Goal: Task Accomplishment & Management: Complete application form

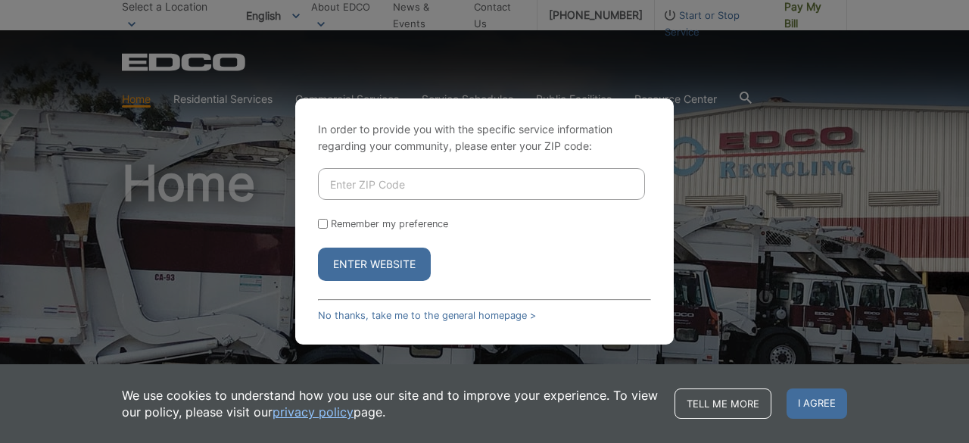
click at [383, 187] on input "Enter ZIP Code" at bounding box center [481, 184] width 327 height 32
type input "90620"
click at [357, 261] on button "Enter Website" at bounding box center [374, 264] width 113 height 33
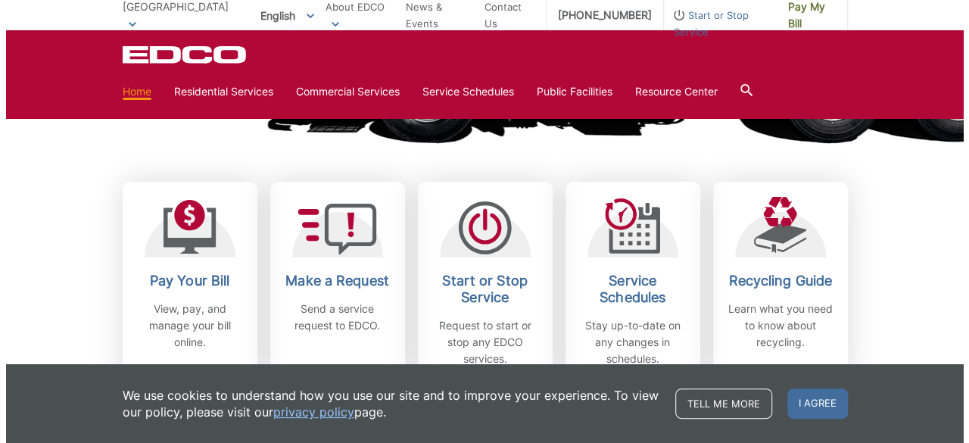
scroll to position [454, 0]
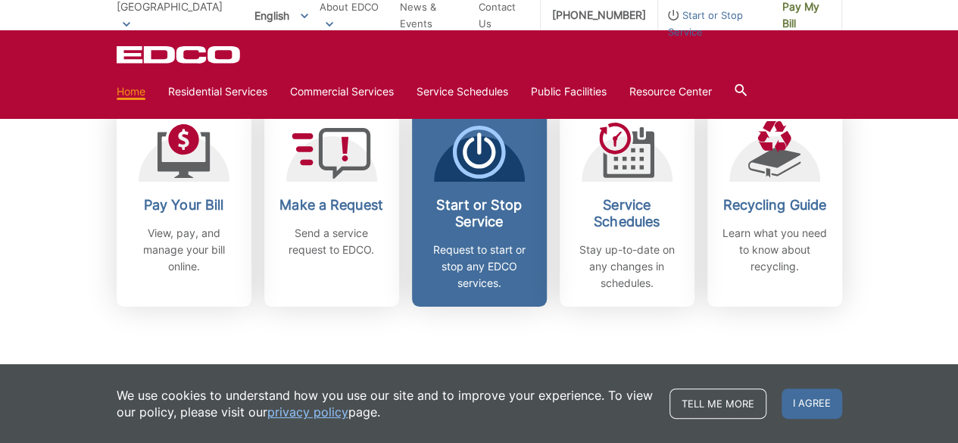
click at [516, 221] on h2 "Start or Stop Service" at bounding box center [479, 213] width 112 height 33
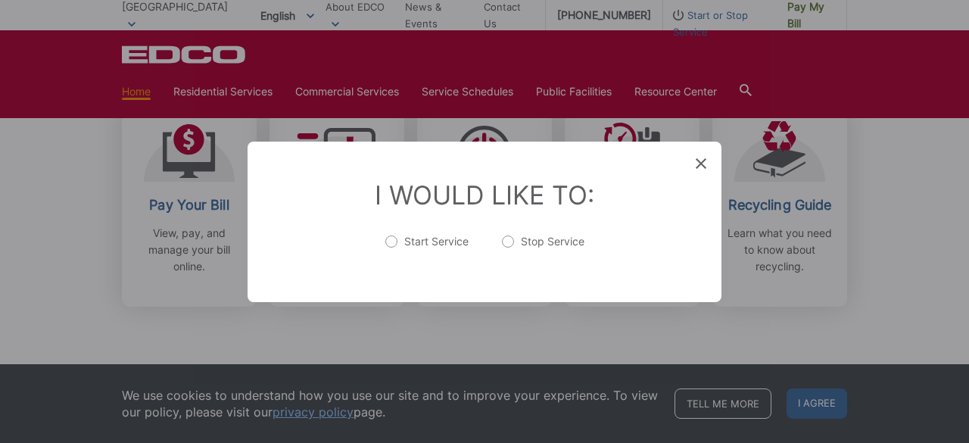
click at [418, 245] on label "Start Service" at bounding box center [426, 249] width 83 height 30
radio input "true"
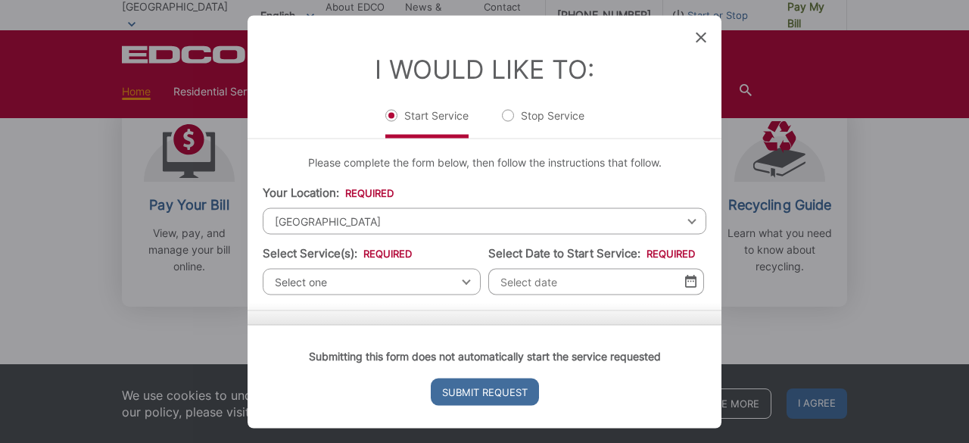
click at [407, 275] on span "Select one" at bounding box center [372, 281] width 218 height 26
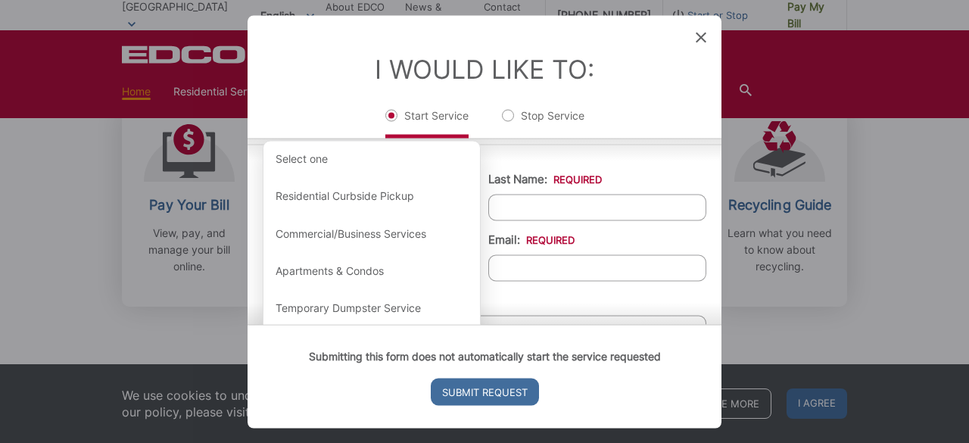
scroll to position [151, 0]
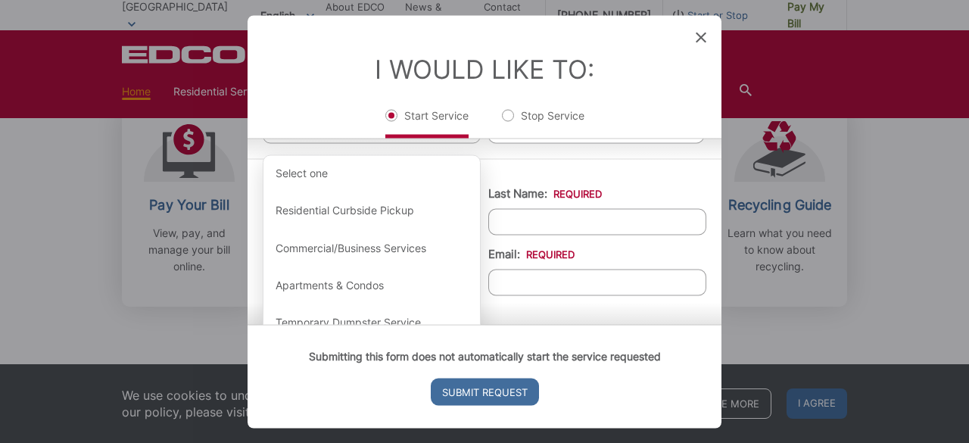
click at [615, 193] on li "Last Name: *" at bounding box center [597, 210] width 218 height 50
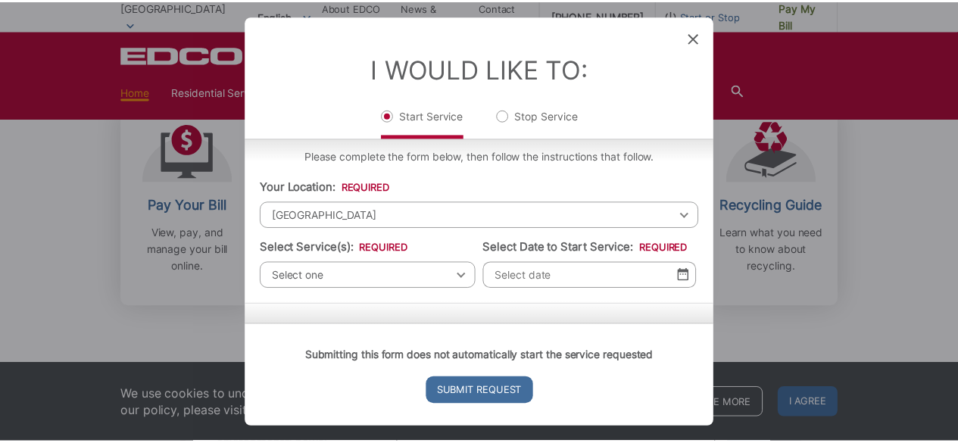
scroll to position [0, 0]
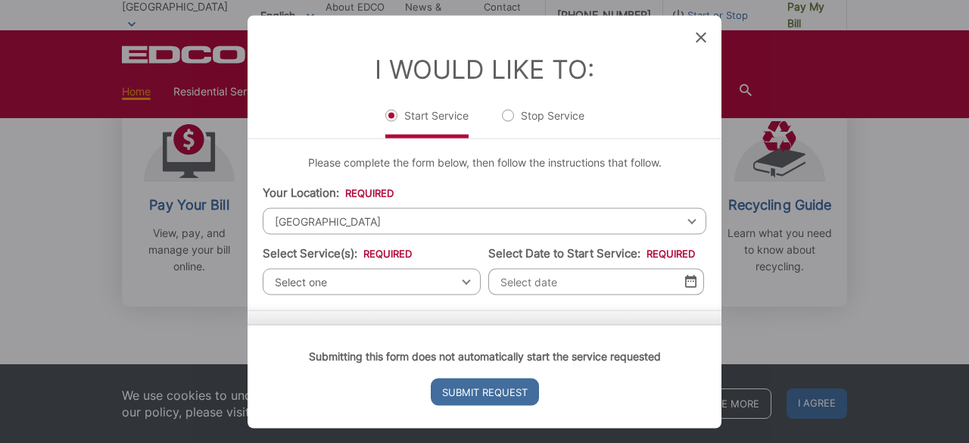
click at [705, 42] on icon at bounding box center [701, 37] width 11 height 11
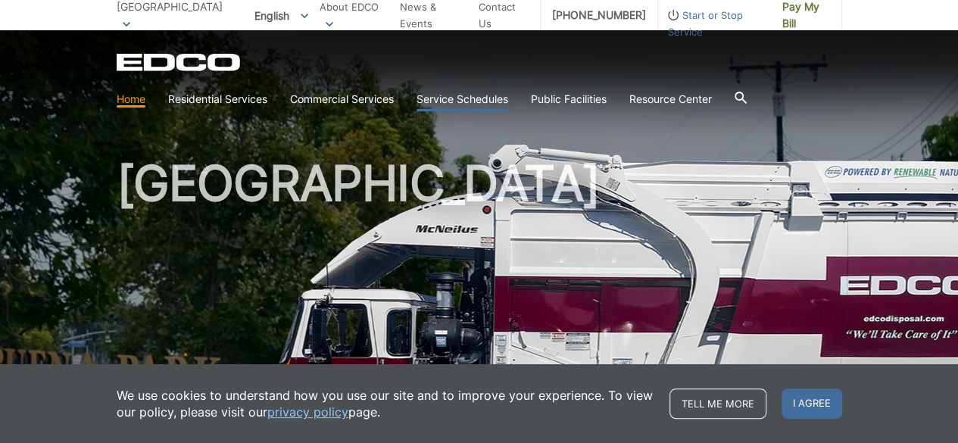
click at [456, 95] on link "Service Schedules" at bounding box center [462, 99] width 92 height 17
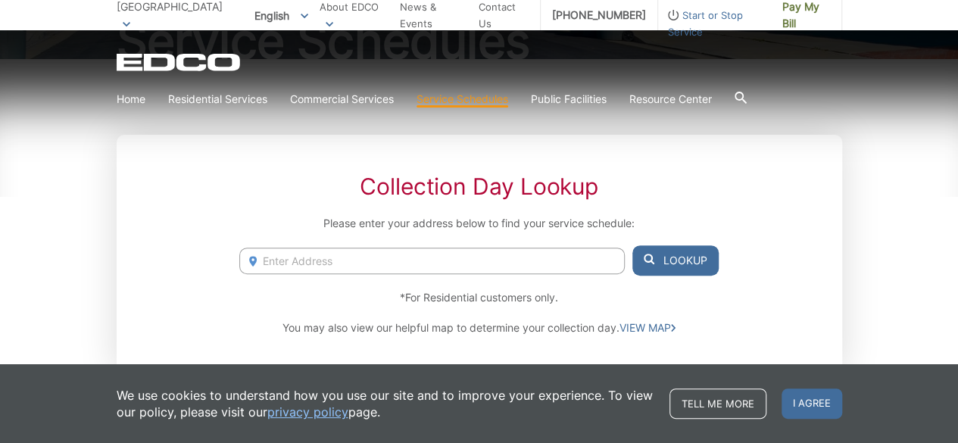
scroll to position [227, 0]
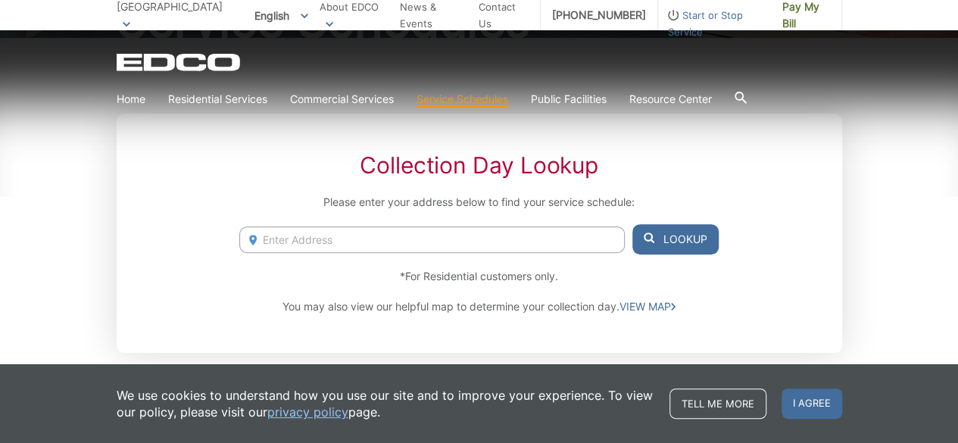
click at [376, 235] on input "Enter Address" at bounding box center [431, 239] width 385 height 26
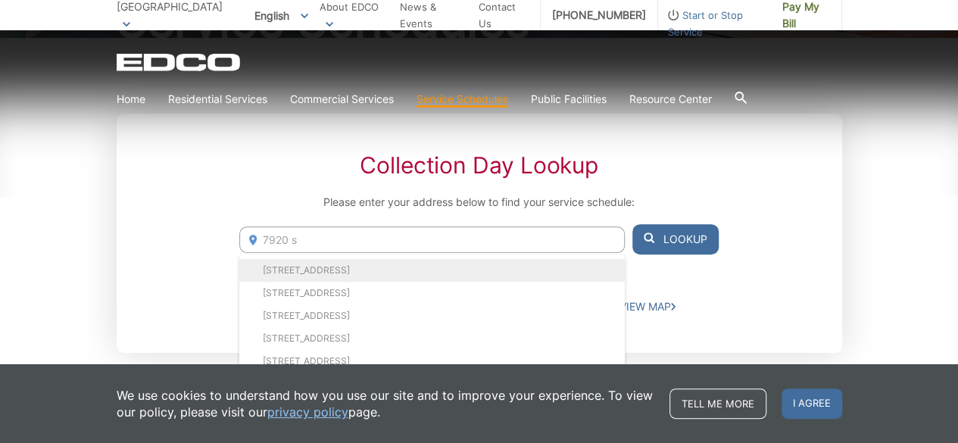
click at [362, 259] on li "7920 San Marino Dr, Buena Park, CA, 90620" at bounding box center [431, 270] width 385 height 23
type input "7920 San Marino Dr, Buena Park, CA, 90620"
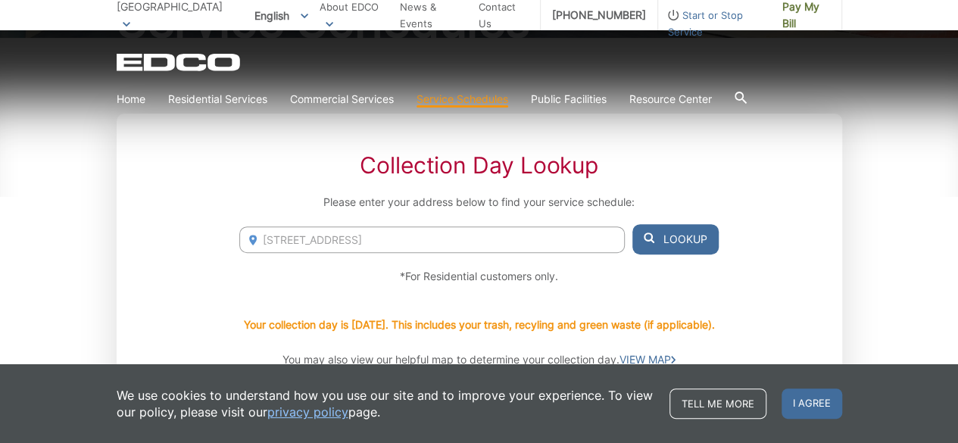
click at [656, 235] on button "Lookup" at bounding box center [675, 239] width 86 height 30
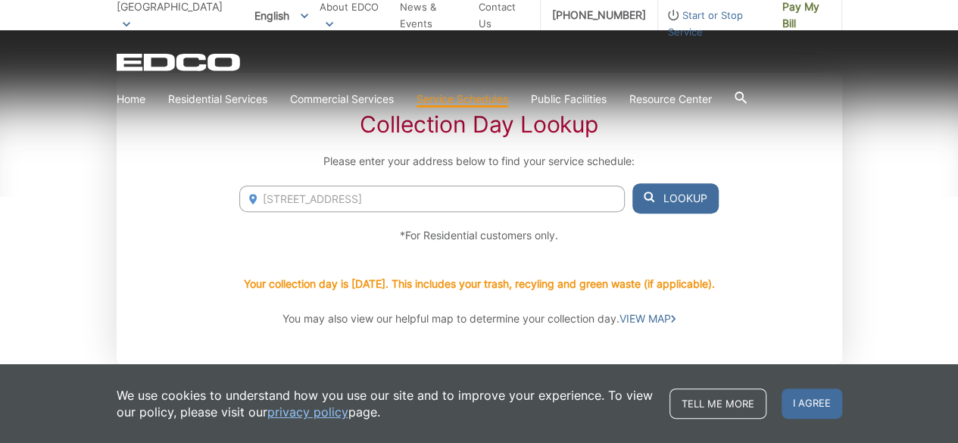
scroll to position [303, 0]
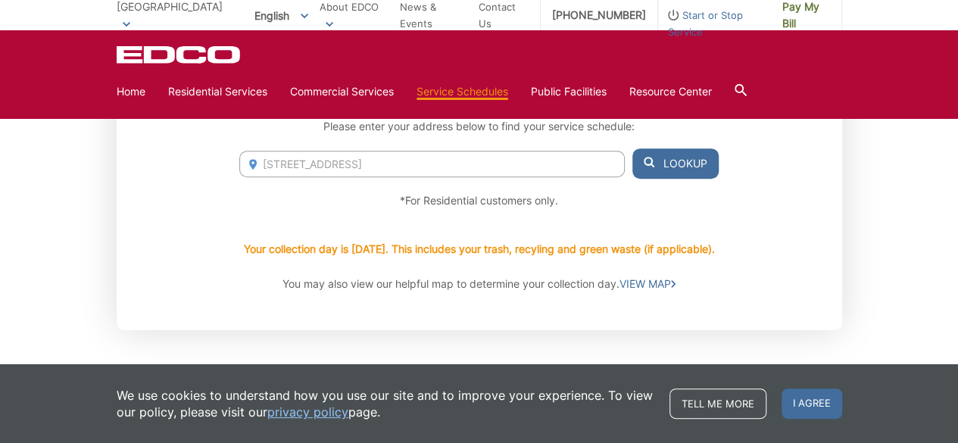
click at [696, 169] on button "Lookup" at bounding box center [675, 163] width 86 height 30
click at [829, 397] on span "I agree" at bounding box center [811, 403] width 61 height 30
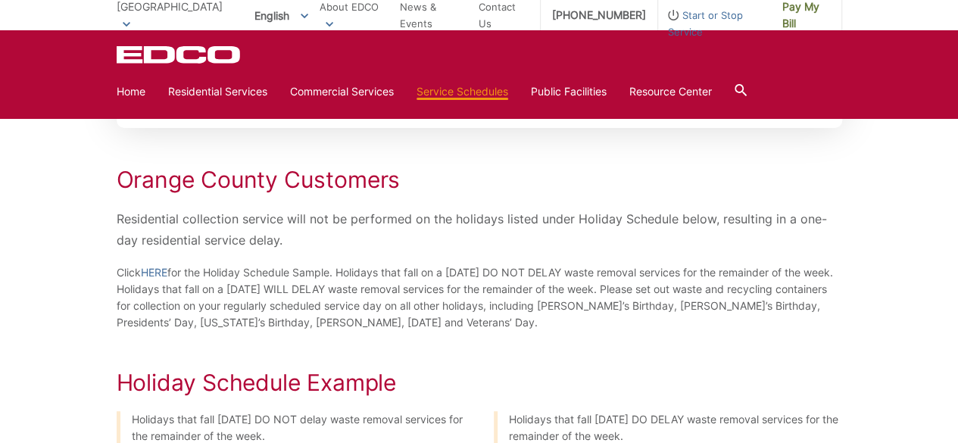
scroll to position [151, 0]
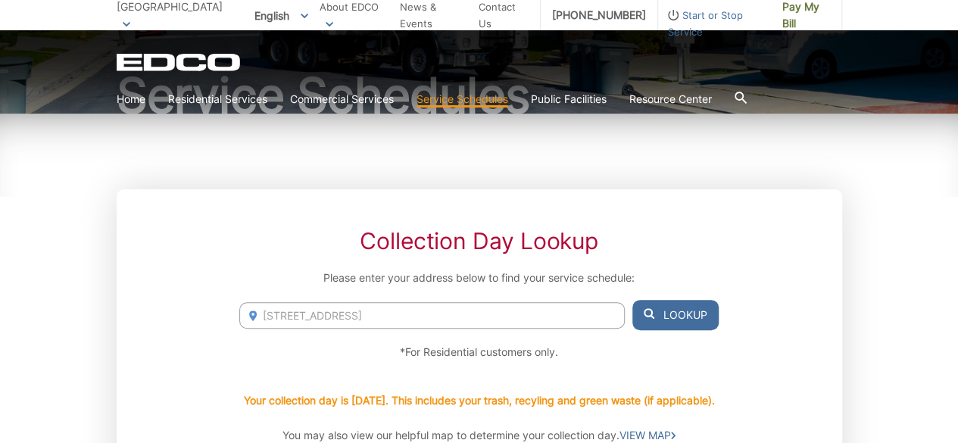
click at [447, 94] on link "Service Schedules" at bounding box center [462, 99] width 92 height 17
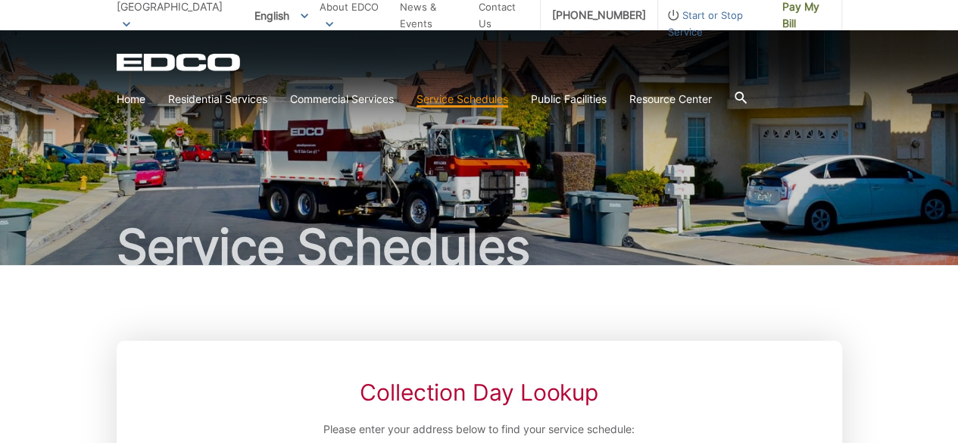
click at [457, 99] on link "Service Schedules" at bounding box center [462, 99] width 92 height 17
click at [126, 99] on link "Home" at bounding box center [131, 99] width 29 height 17
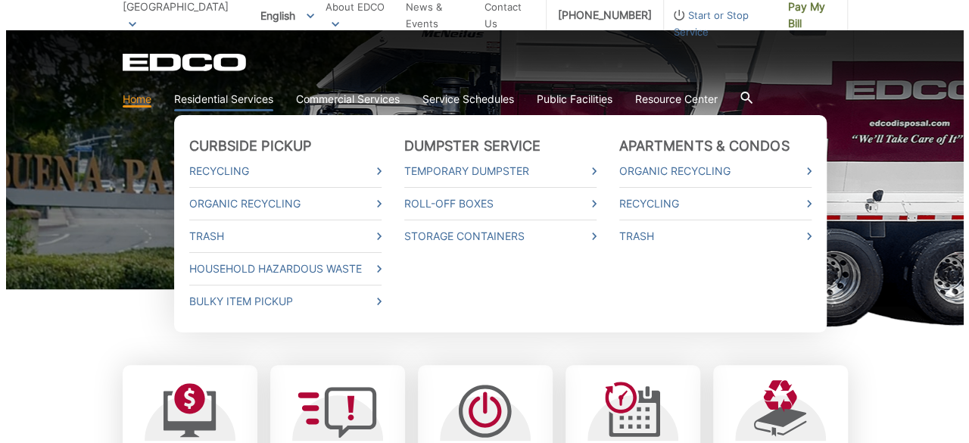
scroll to position [379, 0]
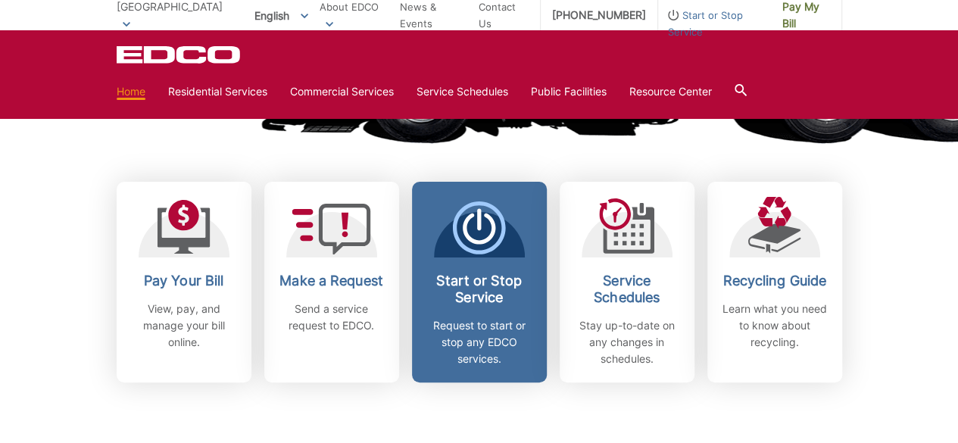
click at [445, 270] on span "Start or Stop Service Request to start or stop any EDCO services." at bounding box center [479, 282] width 135 height 201
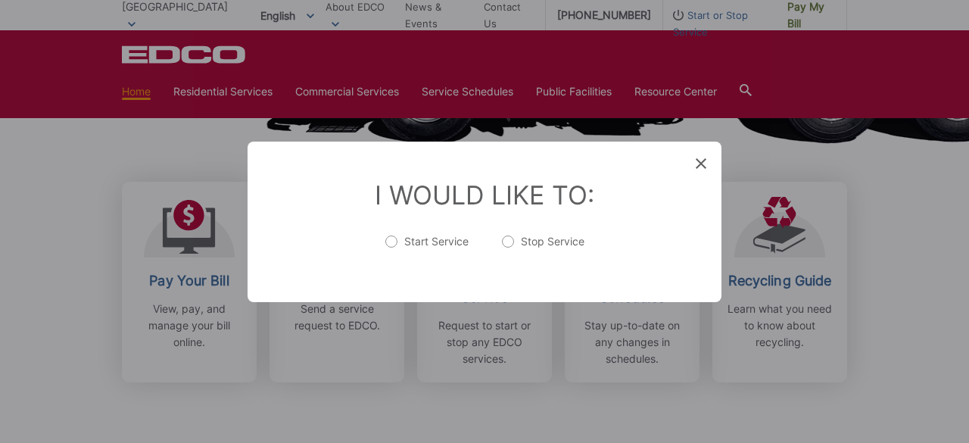
click at [444, 243] on label "Start Service" at bounding box center [426, 249] width 83 height 30
radio input "true"
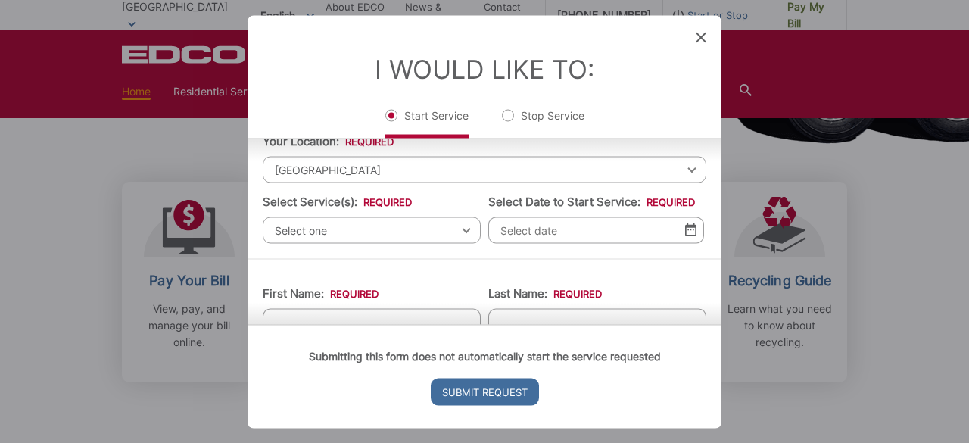
scroll to position [76, 0]
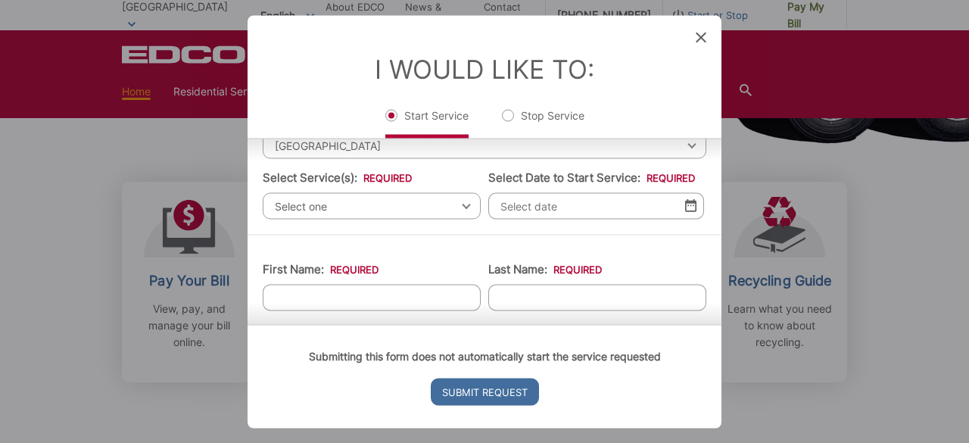
click at [436, 208] on span "Select one" at bounding box center [372, 205] width 218 height 26
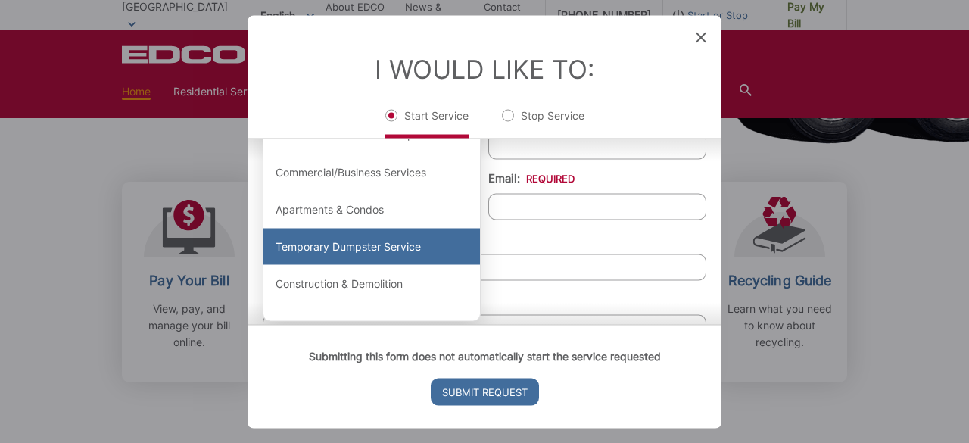
scroll to position [151, 0]
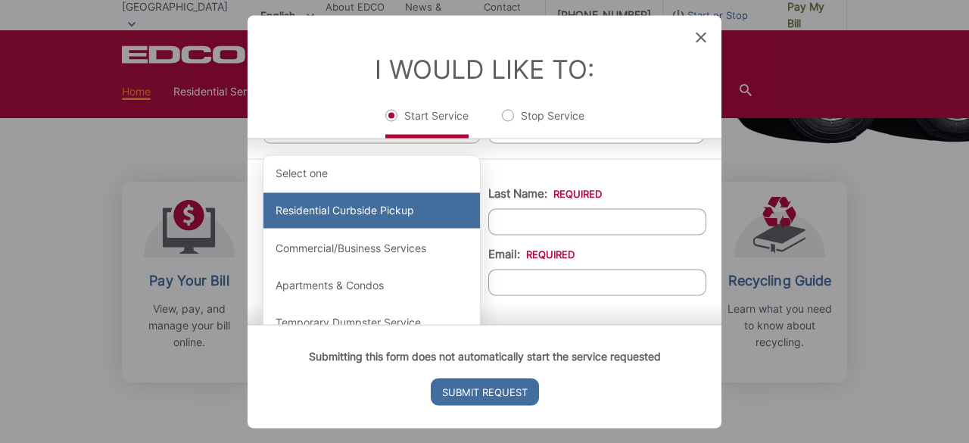
click at [408, 207] on div "Residential Curbside Pickup" at bounding box center [371, 210] width 217 height 36
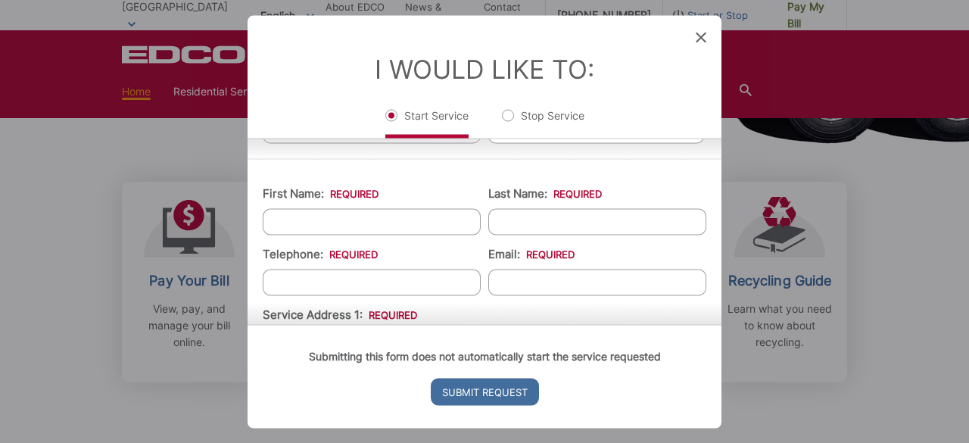
click at [362, 227] on input "First Name: *" at bounding box center [372, 221] width 218 height 26
type input "Raymond"
type input "Dam"
type input "(714) 724-7135"
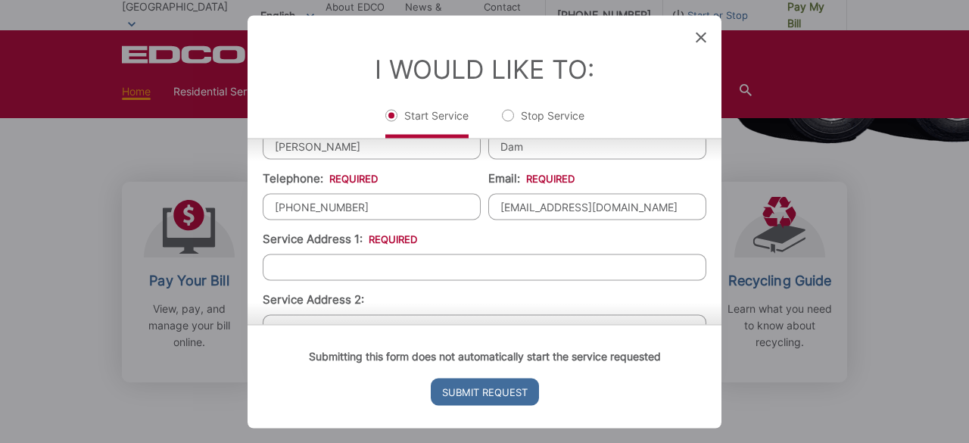
scroll to position [303, 0]
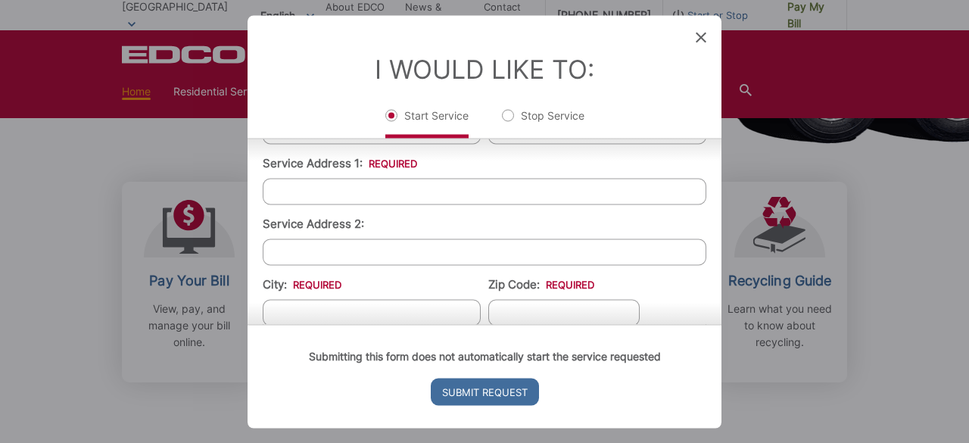
type input "raymonddam24@yahoo.com"
click at [368, 191] on input "Service Address 1: *" at bounding box center [485, 191] width 444 height 26
type input "7920 San Marino Dr"
type input "[GEOGRAPHIC_DATA]"
type input "90620"
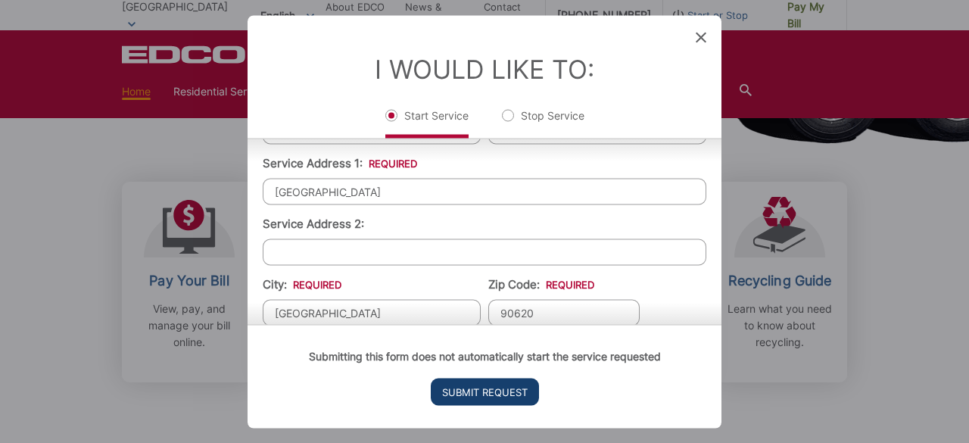
click at [457, 382] on input "Submit Request" at bounding box center [485, 391] width 108 height 27
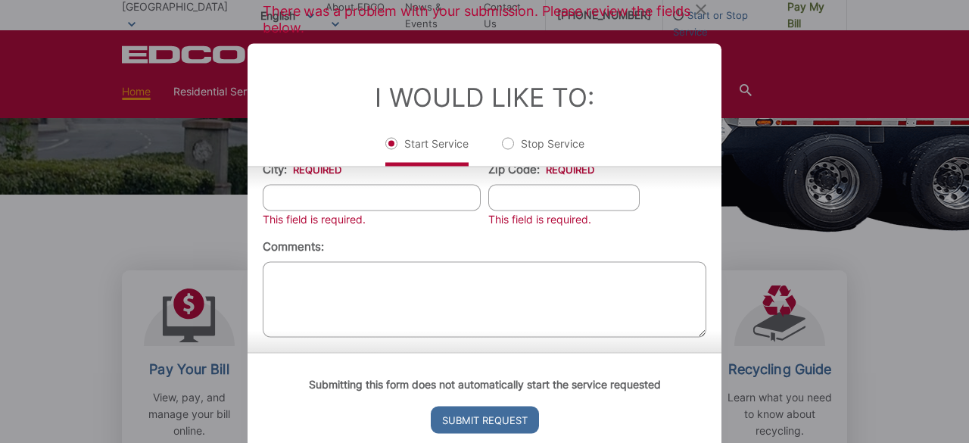
scroll to position [525, 0]
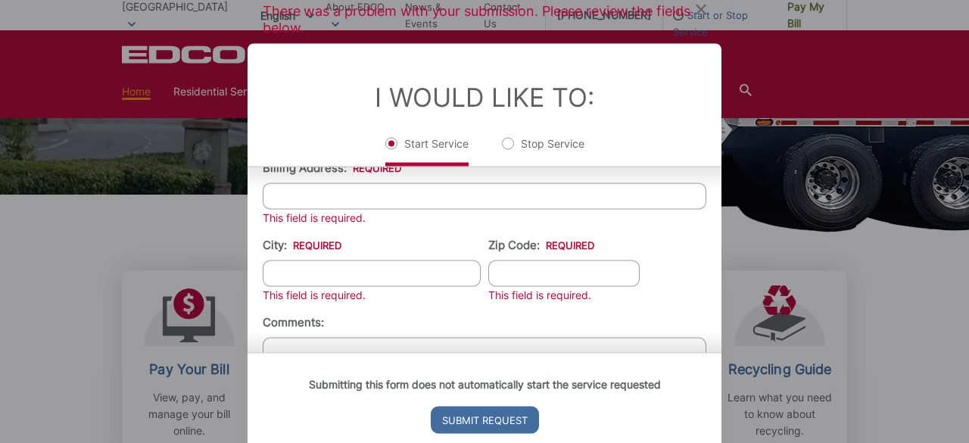
click at [351, 269] on input "City: *" at bounding box center [372, 273] width 218 height 26
type input "[GEOGRAPHIC_DATA]"
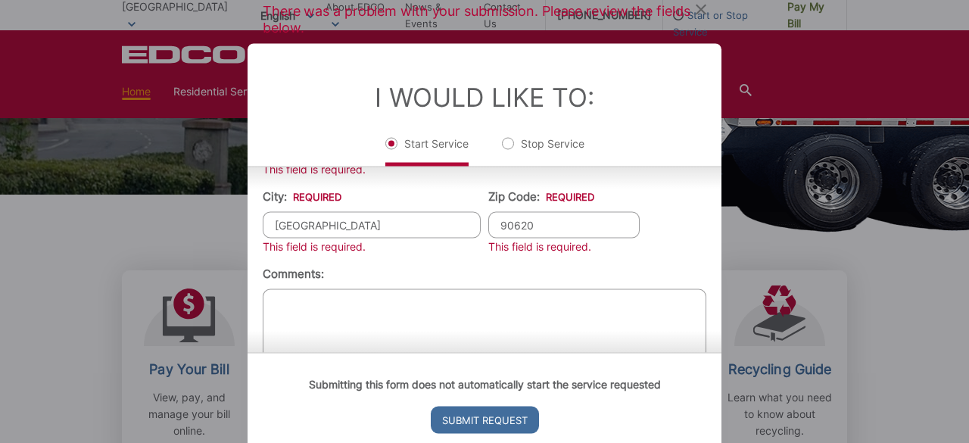
scroll to position [600, 0]
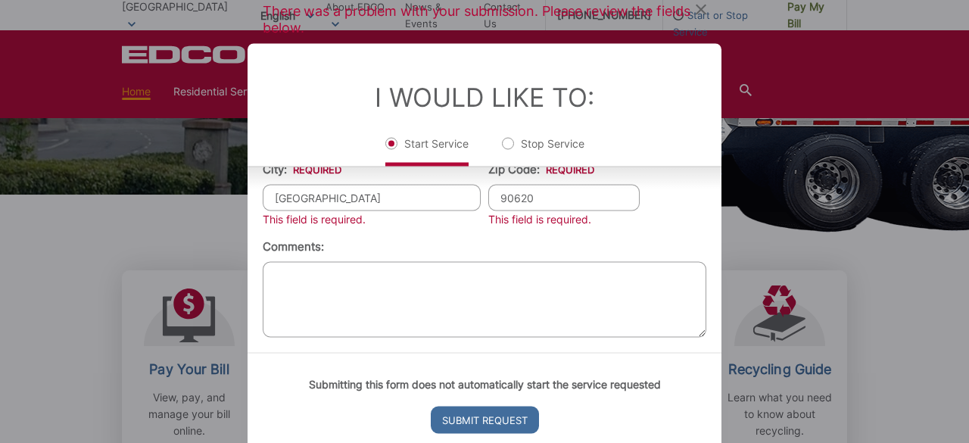
type input "90620"
click at [354, 269] on textarea "Comments:" at bounding box center [485, 299] width 444 height 76
click at [479, 420] on input "Submit Request" at bounding box center [485, 419] width 108 height 27
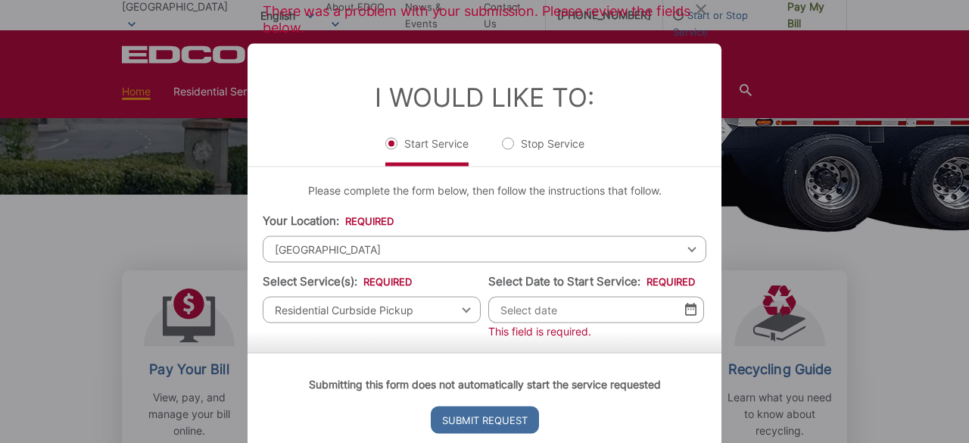
scroll to position [201, 0]
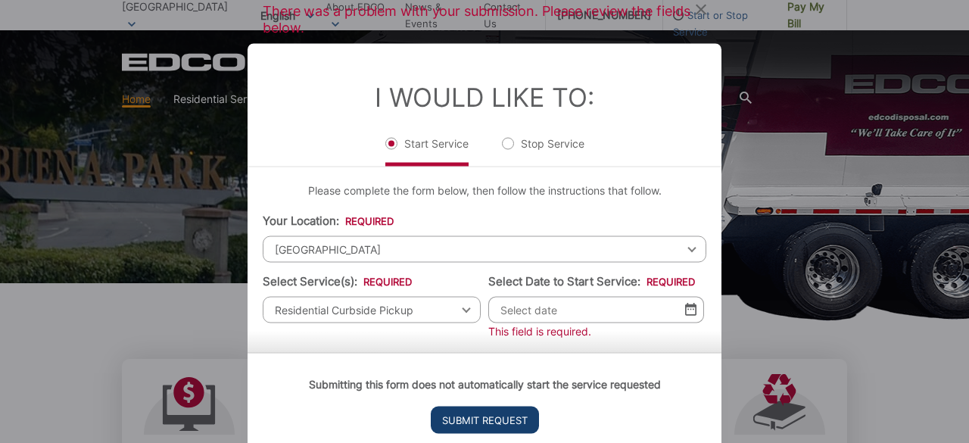
click at [451, 422] on input "Submit Request" at bounding box center [485, 419] width 108 height 27
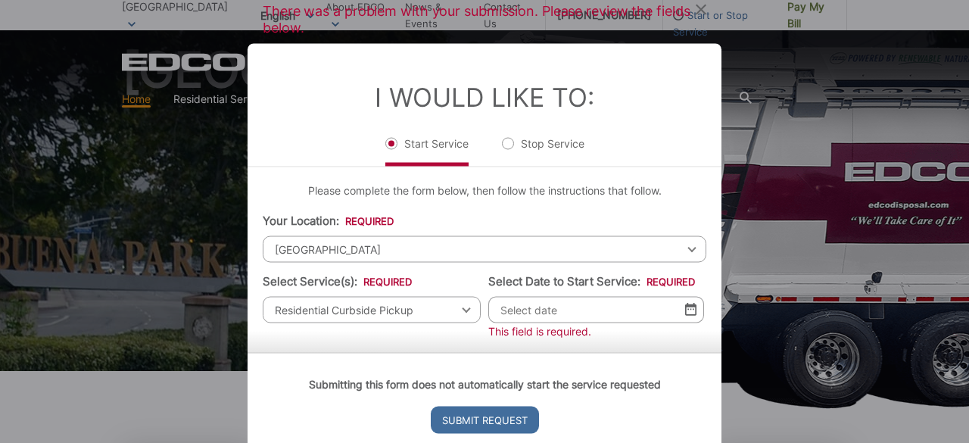
click at [451, 422] on input "Submit Request" at bounding box center [485, 419] width 108 height 27
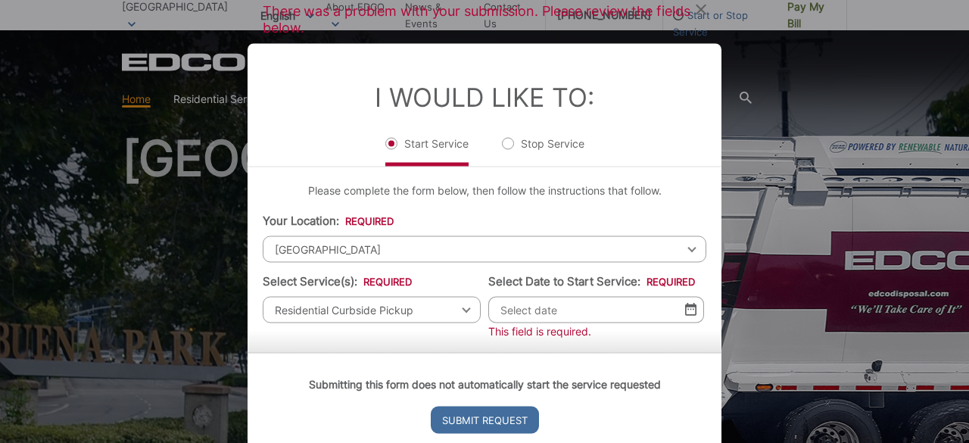
click at [451, 422] on input "Submit Request" at bounding box center [485, 419] width 108 height 27
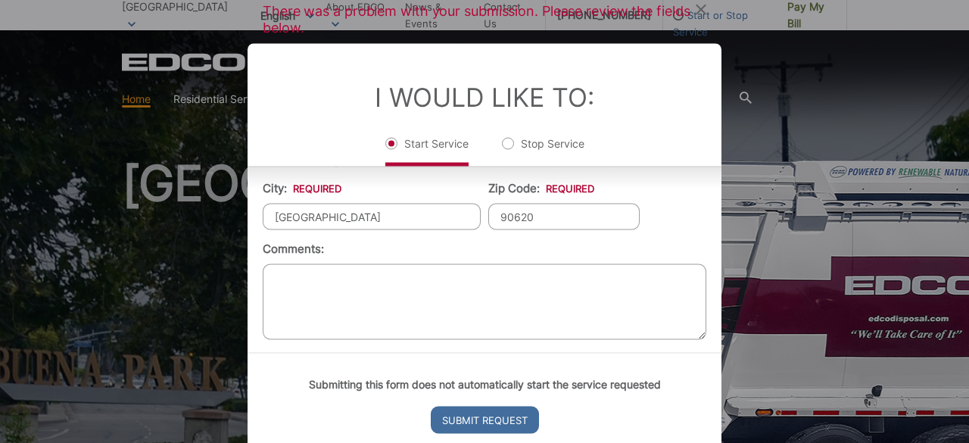
scroll to position [584, 0]
click at [842, 182] on div "There was a problem with your submission. Please review the fields below. Entry…" at bounding box center [484, 221] width 969 height 443
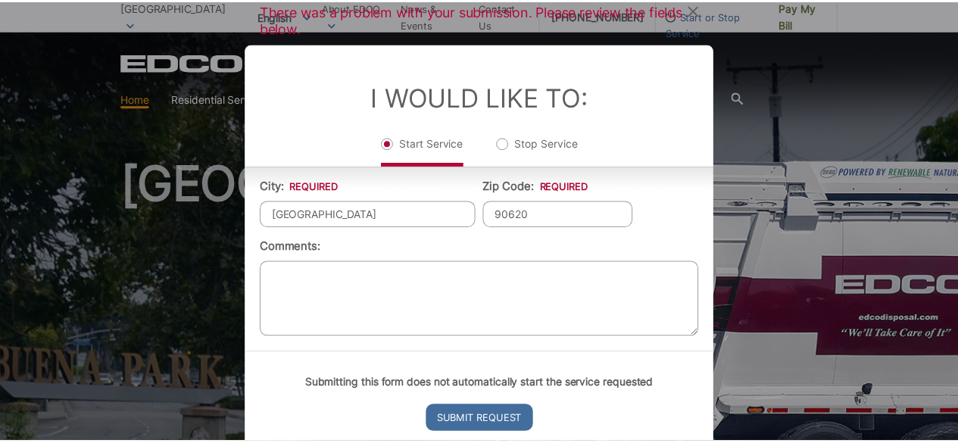
scroll to position [379, 0]
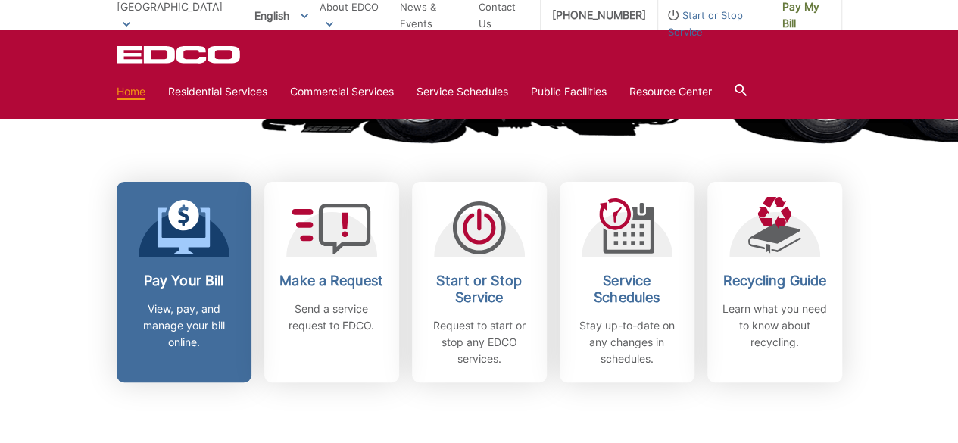
click at [147, 284] on h2 "Pay Your Bill" at bounding box center [184, 281] width 112 height 17
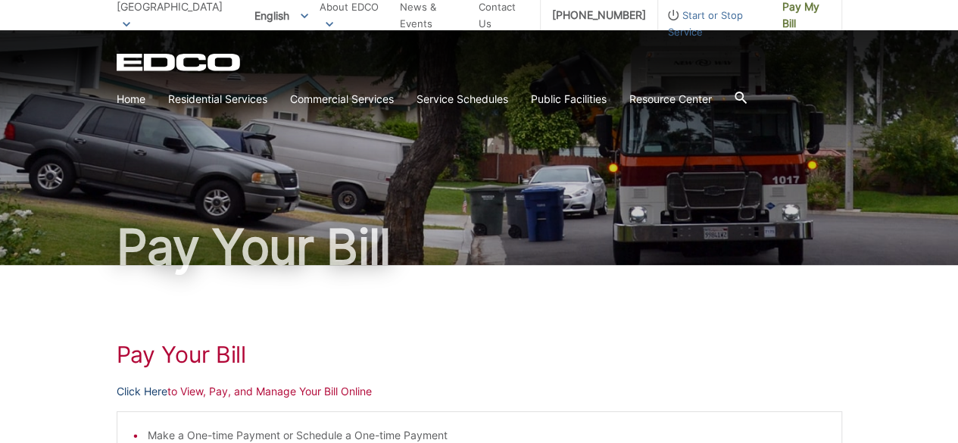
click at [150, 385] on link "Click Here" at bounding box center [142, 391] width 51 height 17
click at [117, 95] on link "Home" at bounding box center [131, 99] width 29 height 17
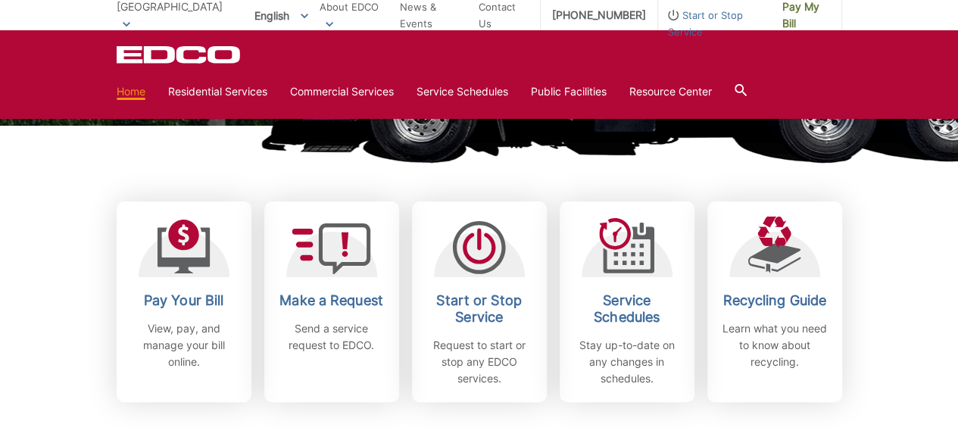
scroll to position [454, 0]
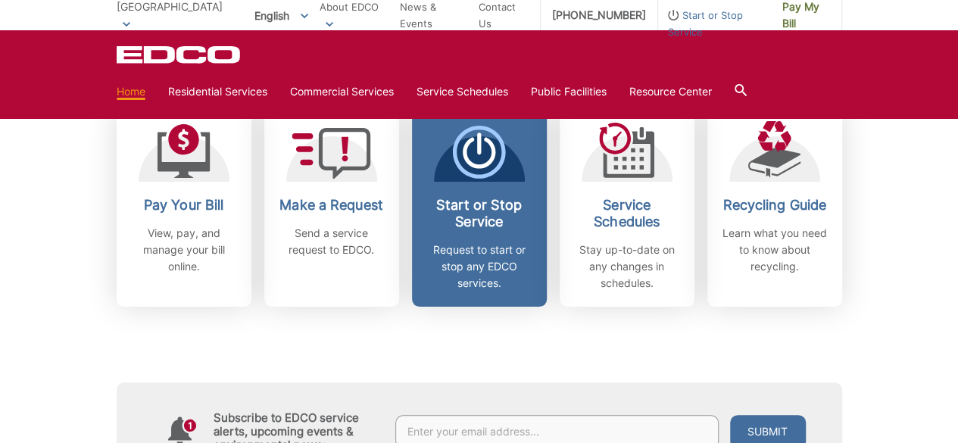
click at [534, 177] on span "Start or Stop Service Request to start or stop any EDCO services." at bounding box center [479, 206] width 135 height 201
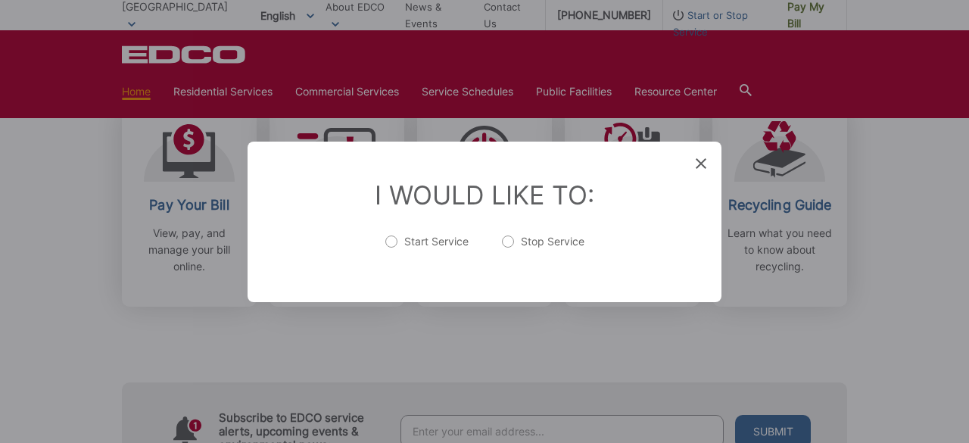
click at [423, 234] on label "Start Service" at bounding box center [426, 249] width 83 height 30
radio input "true"
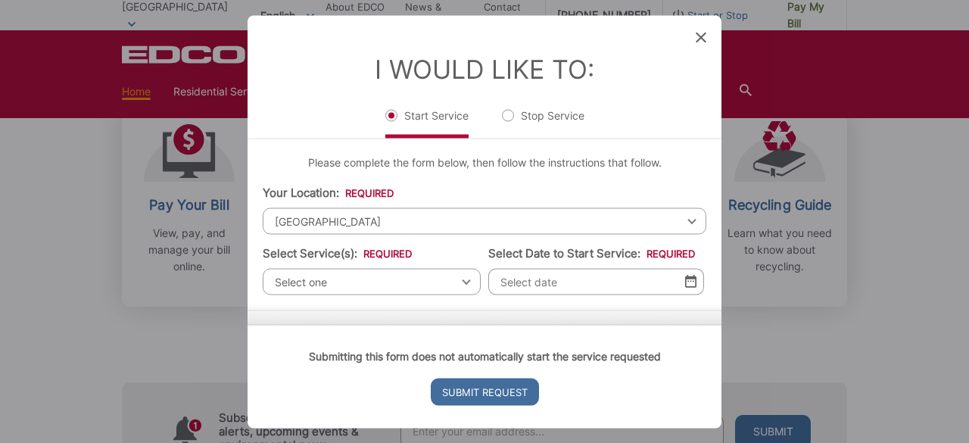
click at [519, 324] on div "Submitting this form does not automatically start the service requested Submit …" at bounding box center [485, 376] width 474 height 104
click at [73, 213] on div "Entry Status None In Progress Completed None None In Progress Completed I Would…" at bounding box center [484, 221] width 969 height 443
